Goal: Transaction & Acquisition: Purchase product/service

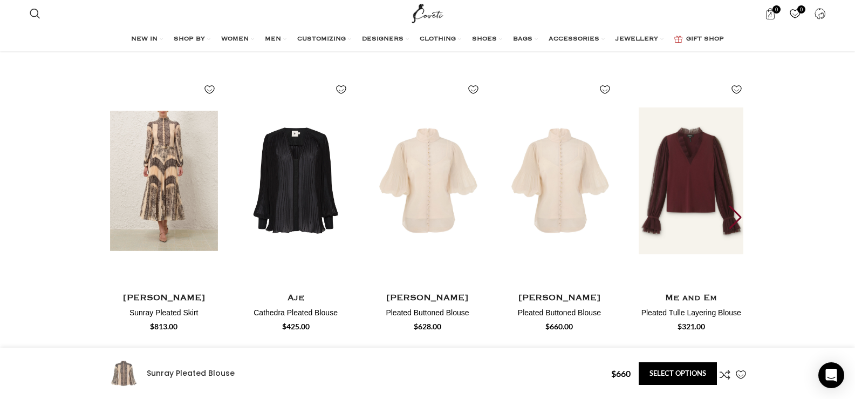
scroll to position [1618, 0]
click at [182, 175] on img "1 / 30" at bounding box center [163, 180] width 119 height 222
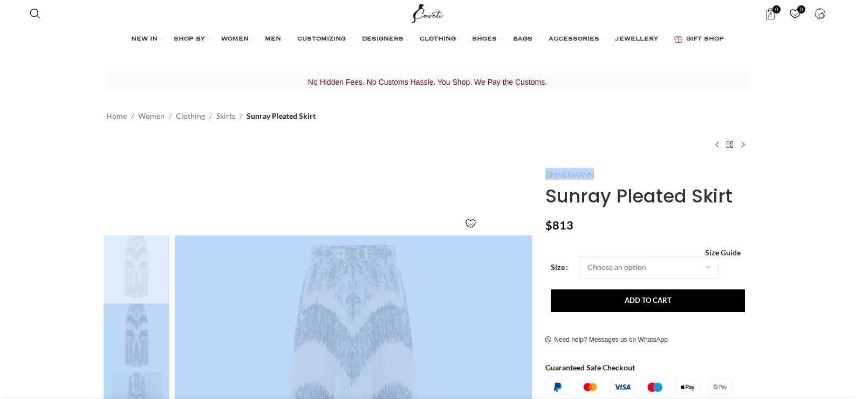
drag, startPoint x: 573, startPoint y: 163, endPoint x: 607, endPoint y: 180, distance: 38.1
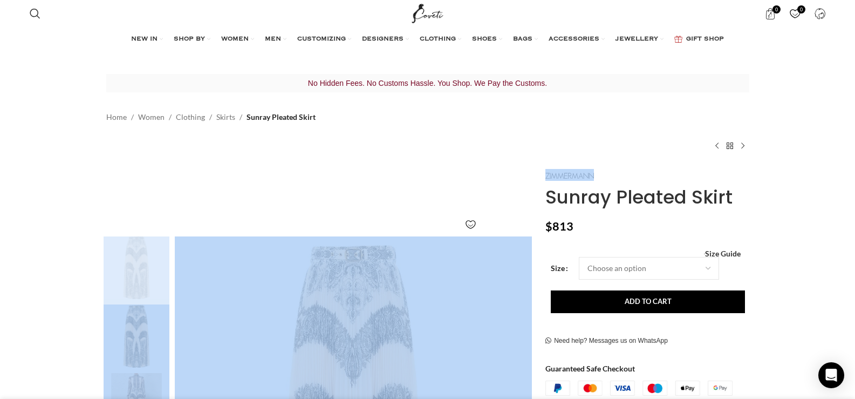
drag, startPoint x: 734, startPoint y: 195, endPoint x: 542, endPoint y: 169, distance: 193.8
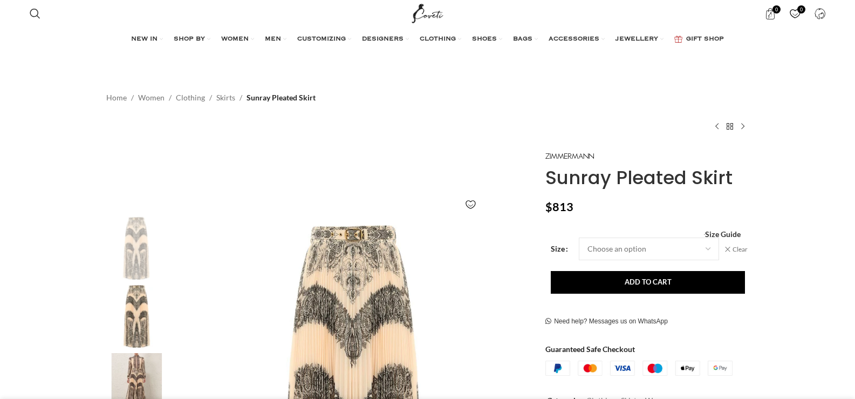
select select "14-[GEOGRAPHIC_DATA]"
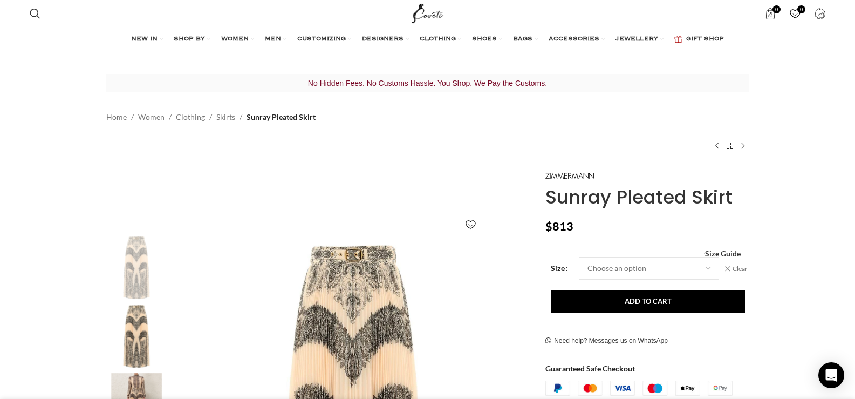
scroll to position [0, 227]
